Goal: Information Seeking & Learning: Check status

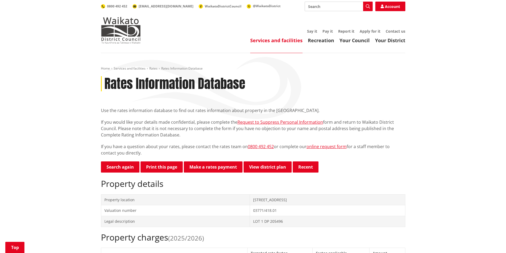
scroll to position [80, 0]
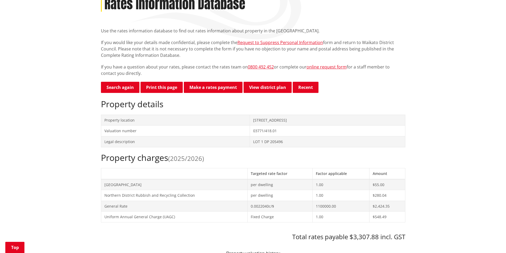
drag, startPoint x: 412, startPoint y: 45, endPoint x: 419, endPoint y: 45, distance: 6.6
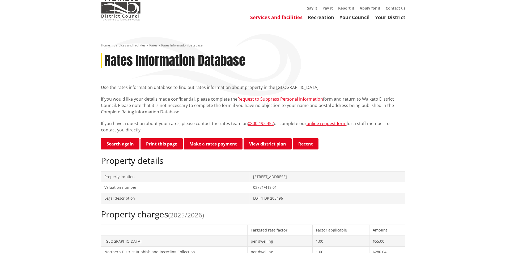
scroll to position [0, 0]
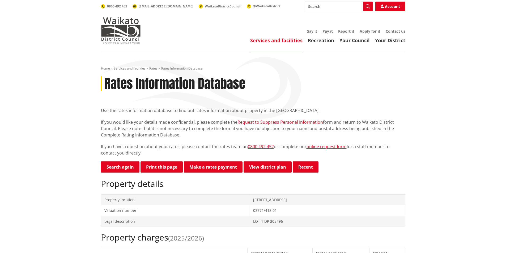
drag, startPoint x: 447, startPoint y: 85, endPoint x: 443, endPoint y: 90, distance: 6.4
drag, startPoint x: 443, startPoint y: 90, endPoint x: 455, endPoint y: 85, distance: 12.2
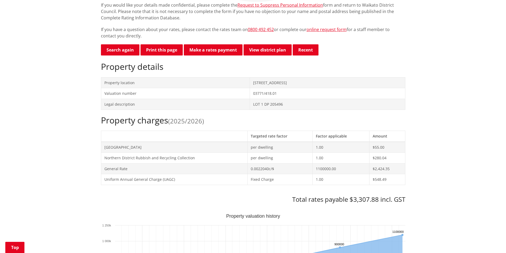
scroll to position [106, 0]
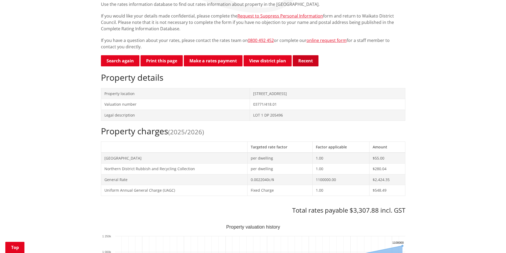
click at [310, 60] on button "Recent" at bounding box center [306, 60] width 26 height 11
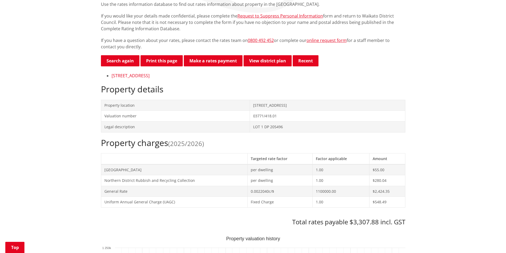
click at [149, 76] on link "[STREET_ADDRESS]" at bounding box center [130, 76] width 38 height 6
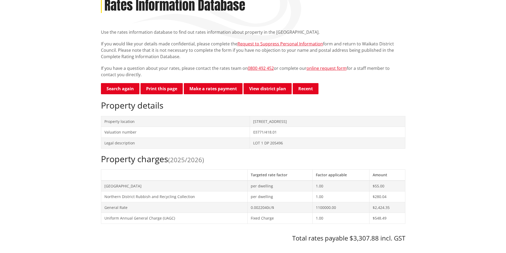
scroll to position [45, 0]
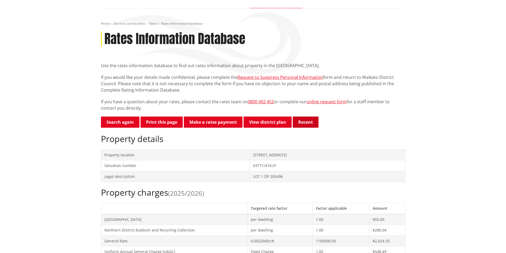
click at [303, 122] on button "Recent" at bounding box center [306, 122] width 26 height 11
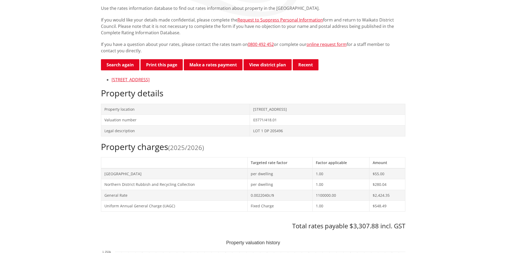
scroll to position [159, 0]
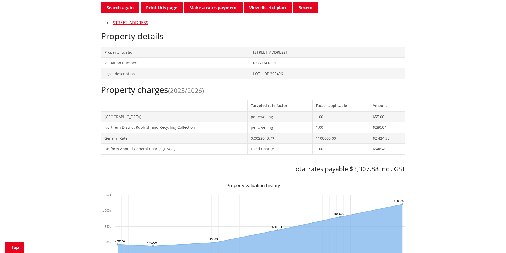
click at [47, 92] on div "Home Services and facilities Rates Rates Information Database Rates Information…" at bounding box center [253, 250] width 506 height 712
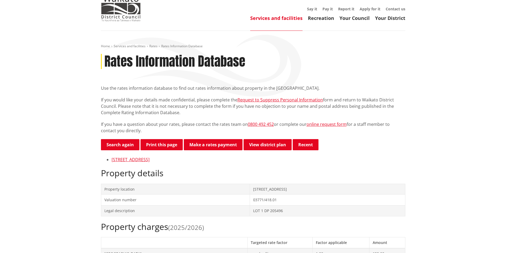
scroll to position [53, 0]
